Goal: Transaction & Acquisition: Download file/media

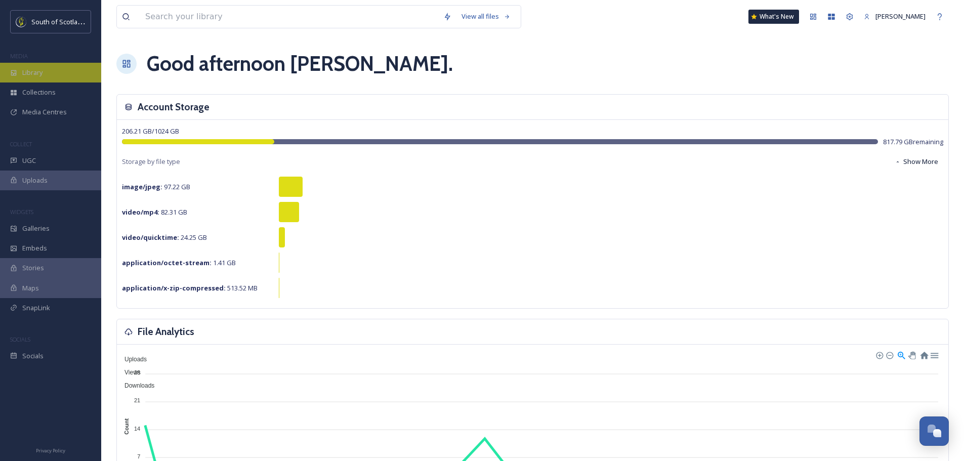
click at [42, 74] on span "Library" at bounding box center [32, 73] width 20 height 10
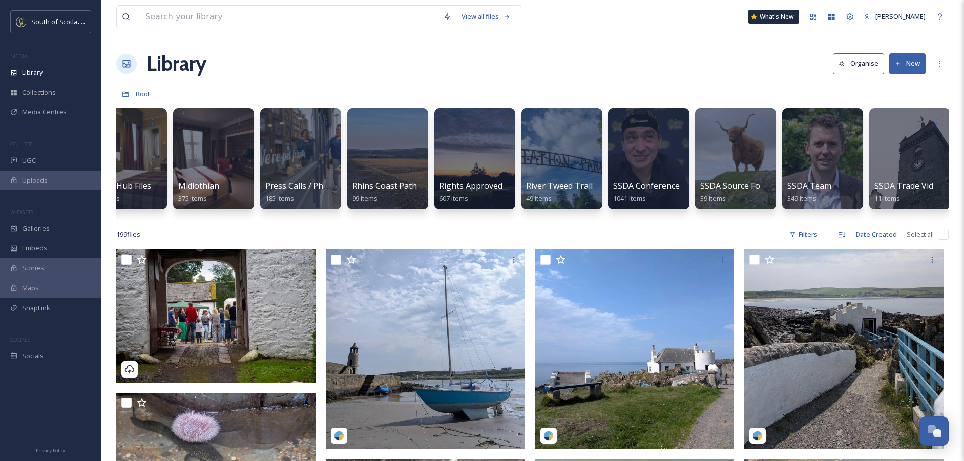
scroll to position [0, 1961]
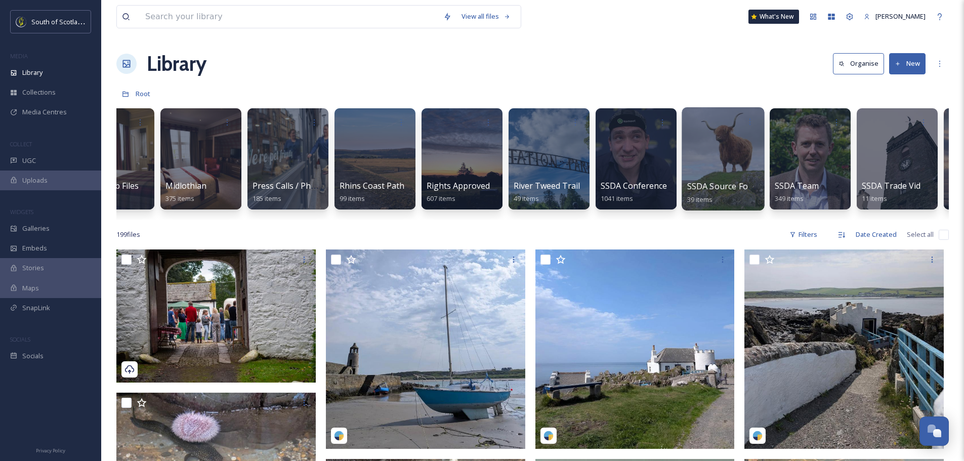
click at [712, 163] on div at bounding box center [723, 158] width 82 height 103
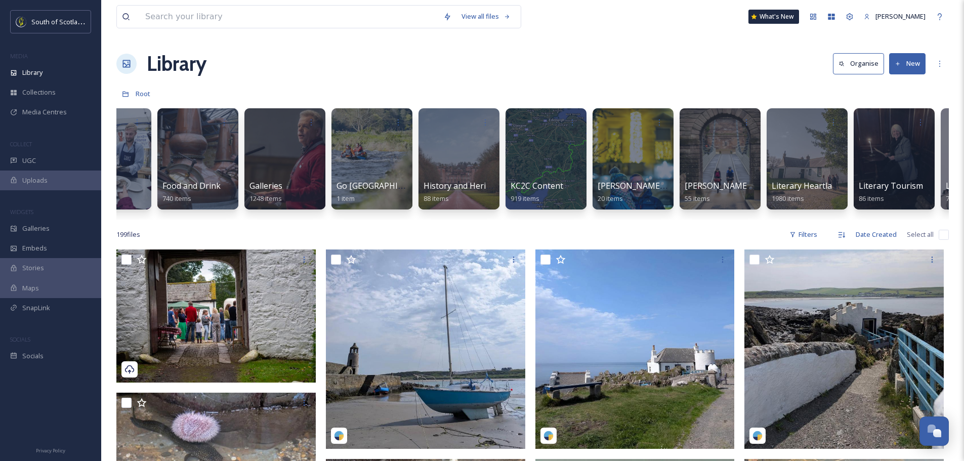
scroll to position [0, 953]
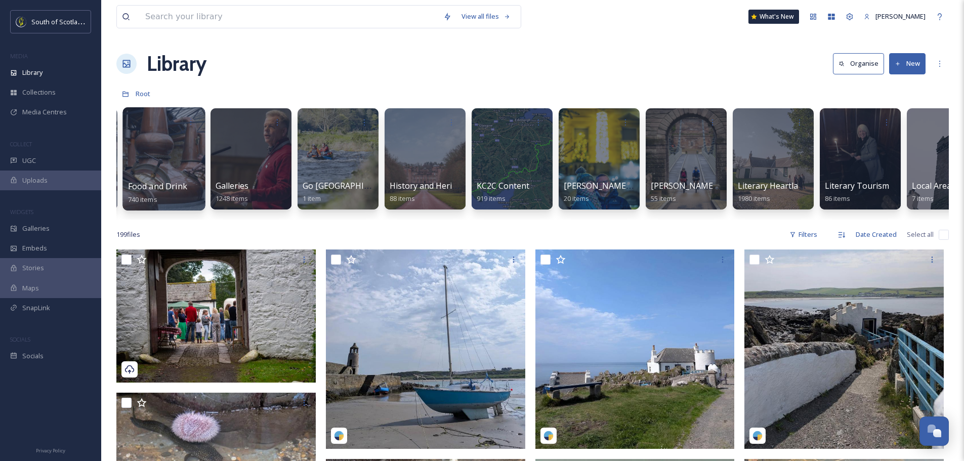
click at [154, 174] on div at bounding box center [163, 158] width 82 height 103
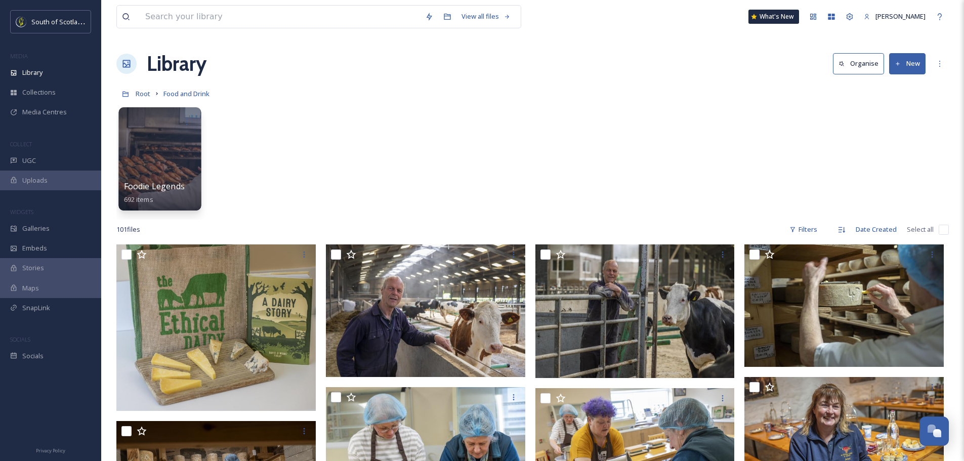
click at [164, 156] on div at bounding box center [159, 158] width 82 height 103
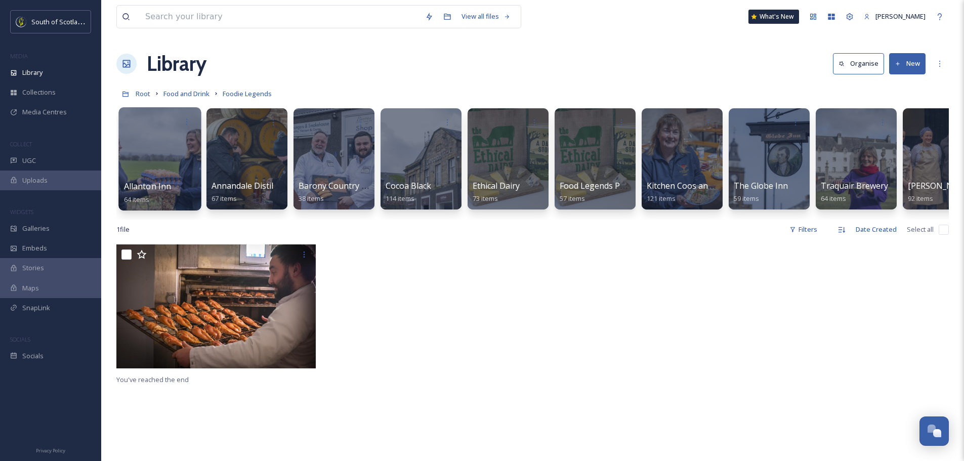
click at [175, 151] on div at bounding box center [159, 158] width 82 height 103
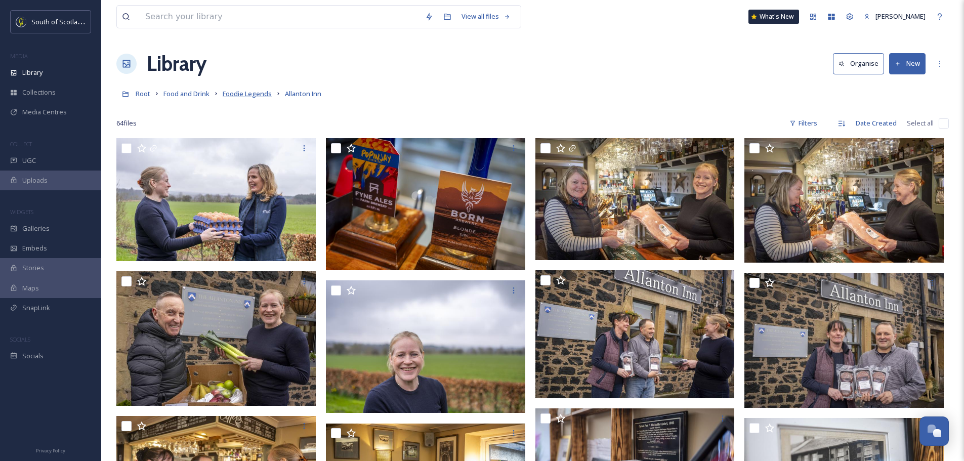
click at [245, 92] on span "Foodie Legends" at bounding box center [247, 93] width 49 height 9
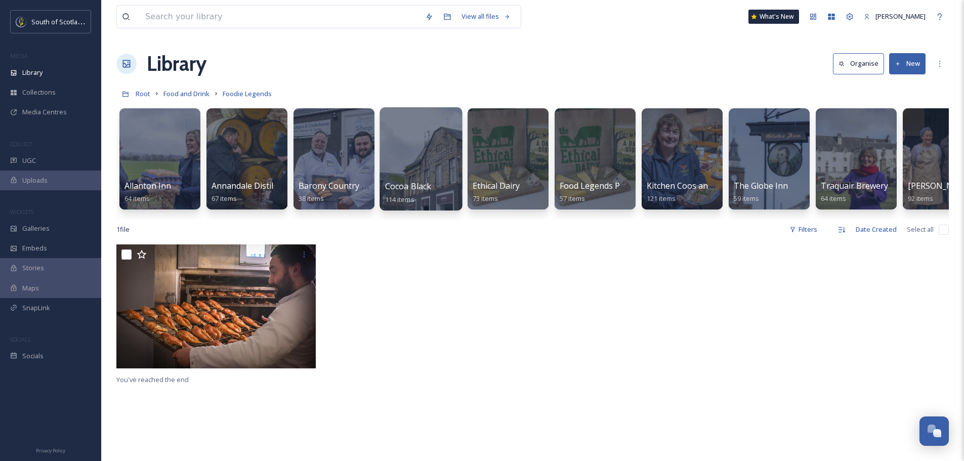
click at [404, 164] on div at bounding box center [420, 158] width 82 height 103
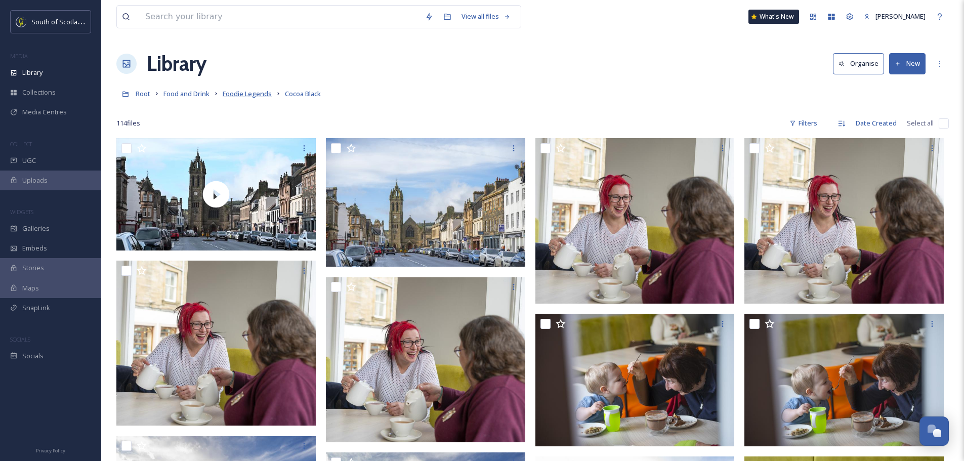
click at [247, 95] on span "Foodie Legends" at bounding box center [247, 93] width 49 height 9
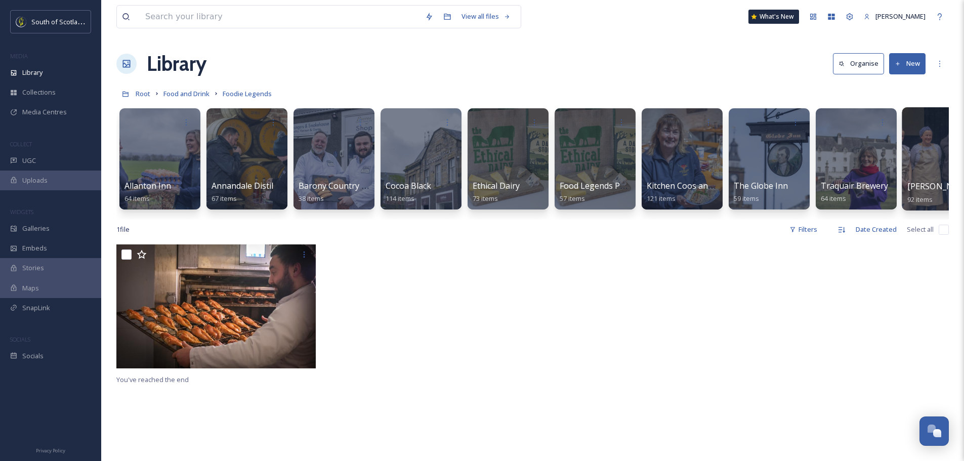
click at [917, 153] on div at bounding box center [943, 158] width 82 height 103
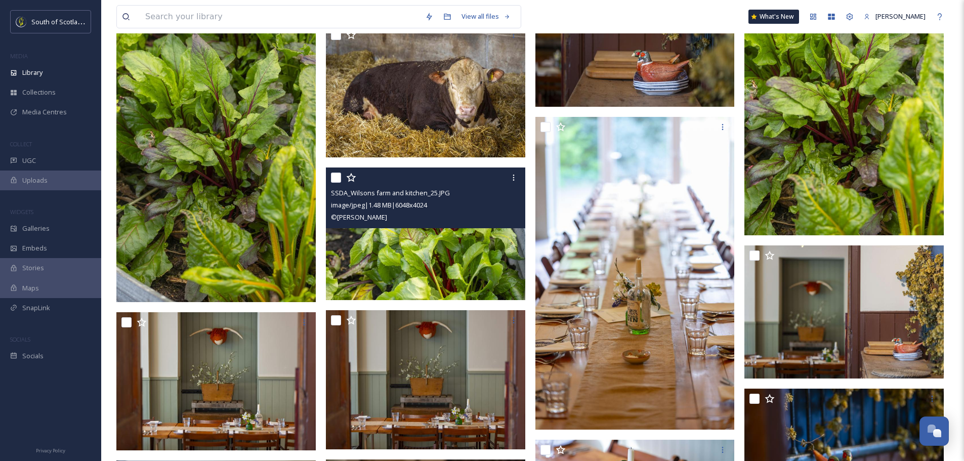
scroll to position [2752, 0]
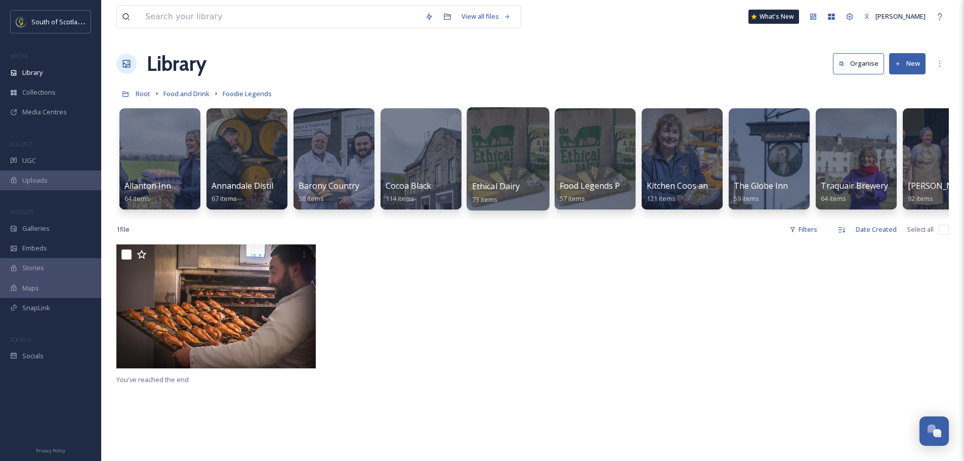
click at [518, 166] on div at bounding box center [508, 158] width 82 height 103
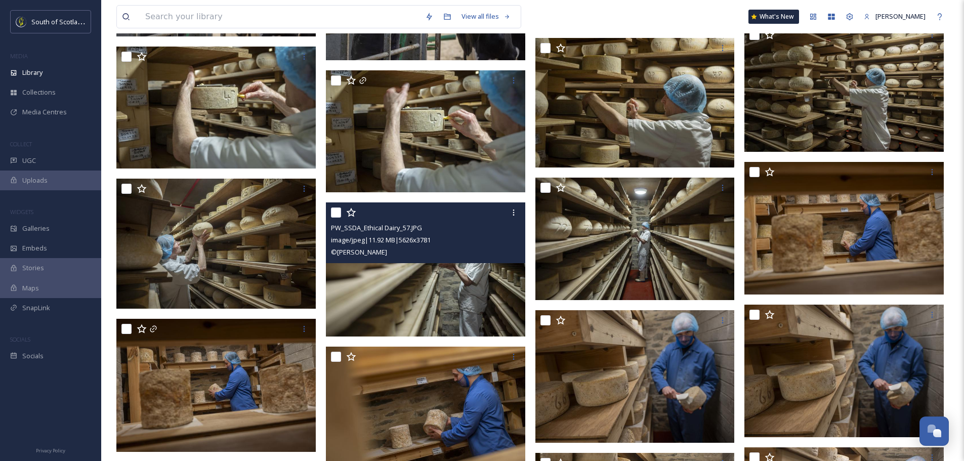
scroll to position [806, 0]
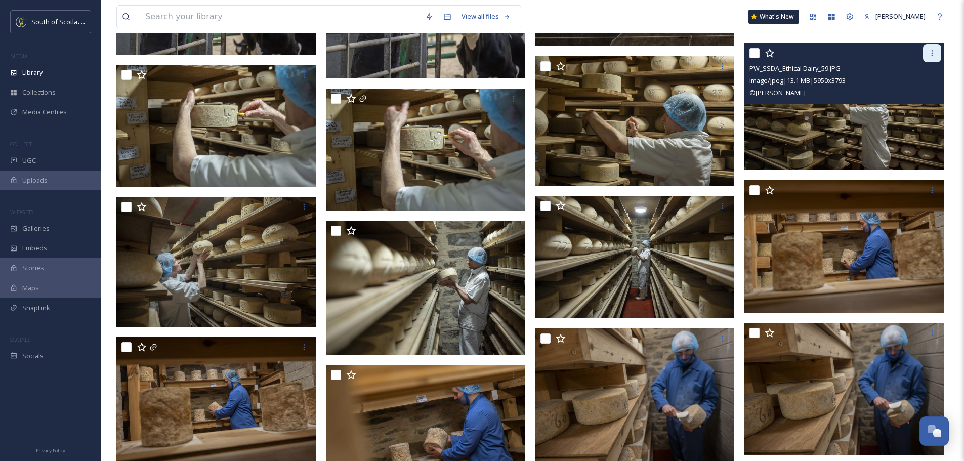
click at [928, 55] on icon at bounding box center [932, 53] width 8 height 8
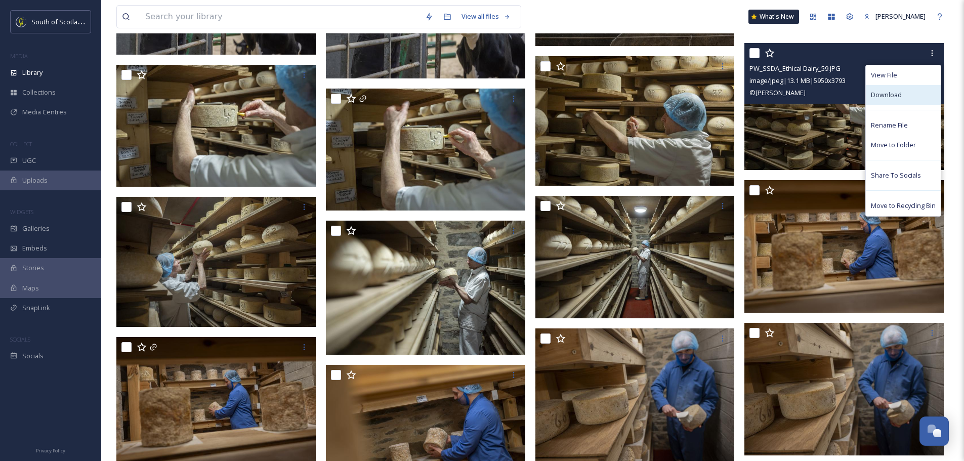
click at [889, 98] on span "Download" at bounding box center [886, 95] width 31 height 10
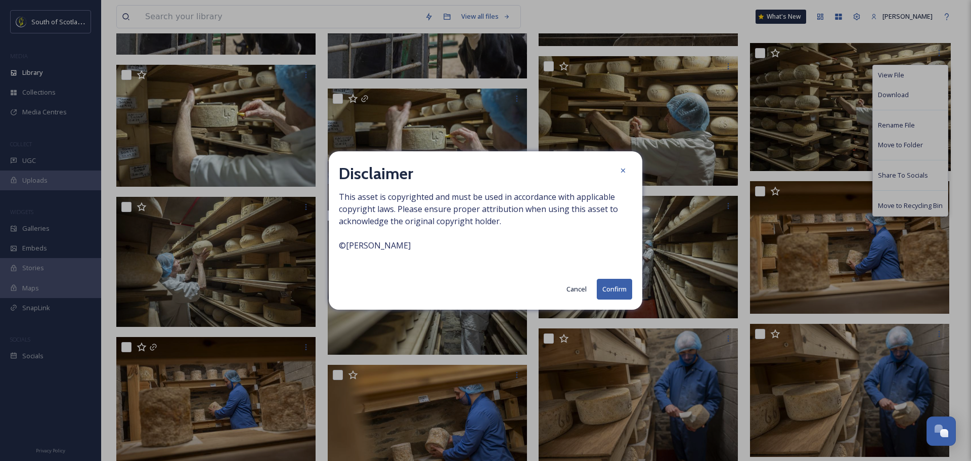
click at [612, 288] on button "Confirm" at bounding box center [614, 289] width 35 height 21
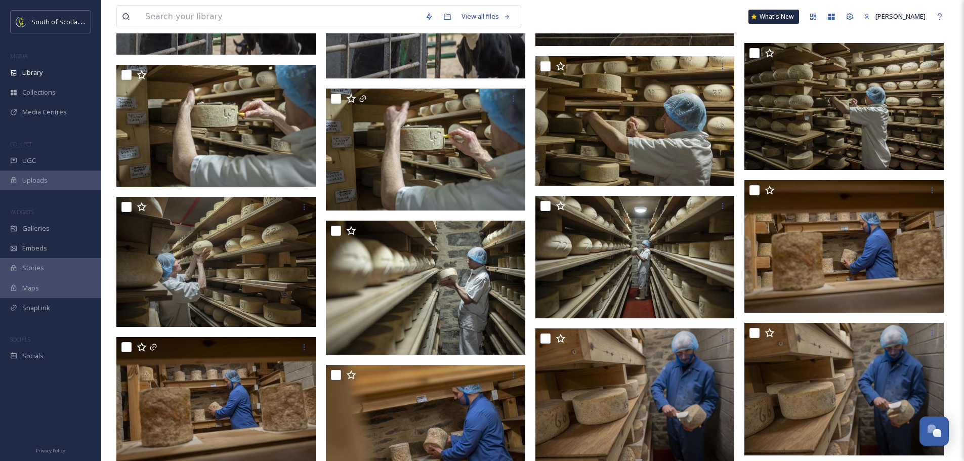
click at [829, 4] on div "View all files What's New [PERSON_NAME]" at bounding box center [532, 16] width 832 height 33
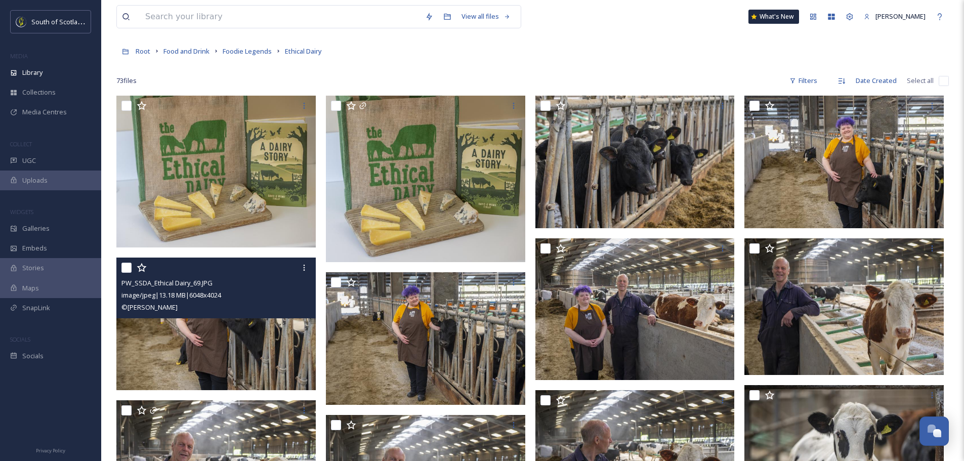
scroll to position [0, 0]
